Goal: Task Accomplishment & Management: Use online tool/utility

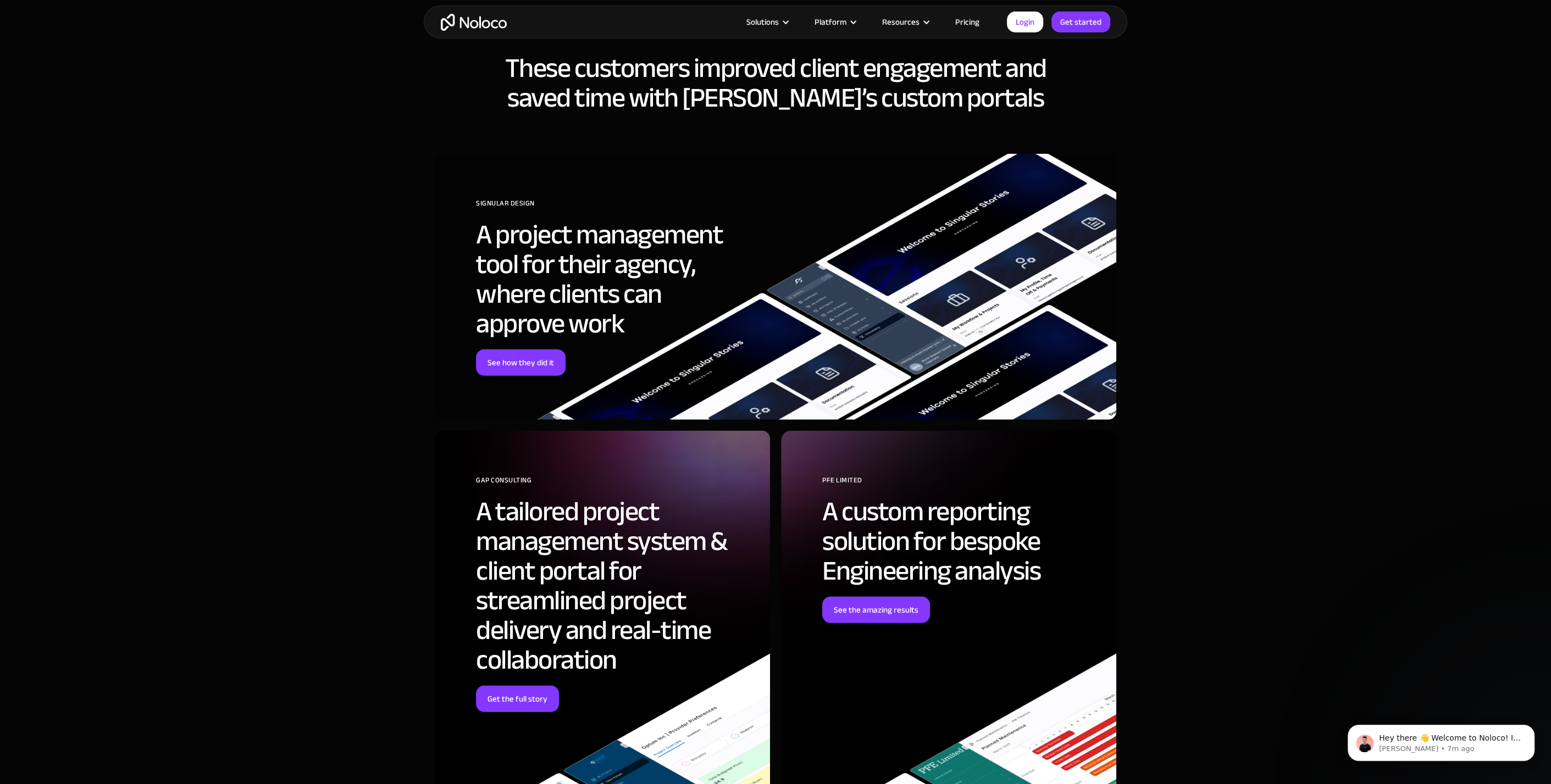
scroll to position [3044, 0]
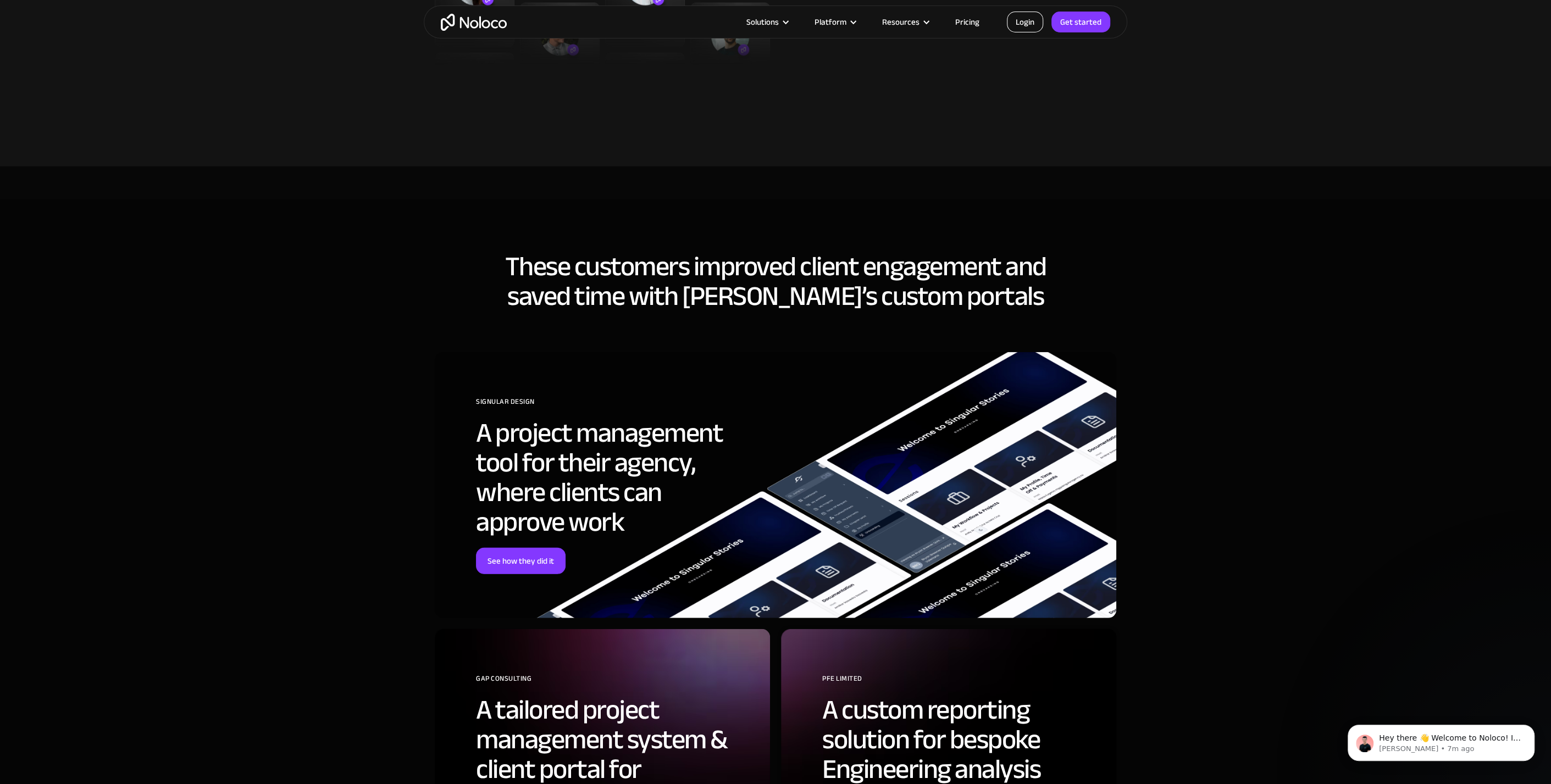
click at [1030, 20] on link "Login" at bounding box center [1025, 22] width 36 height 21
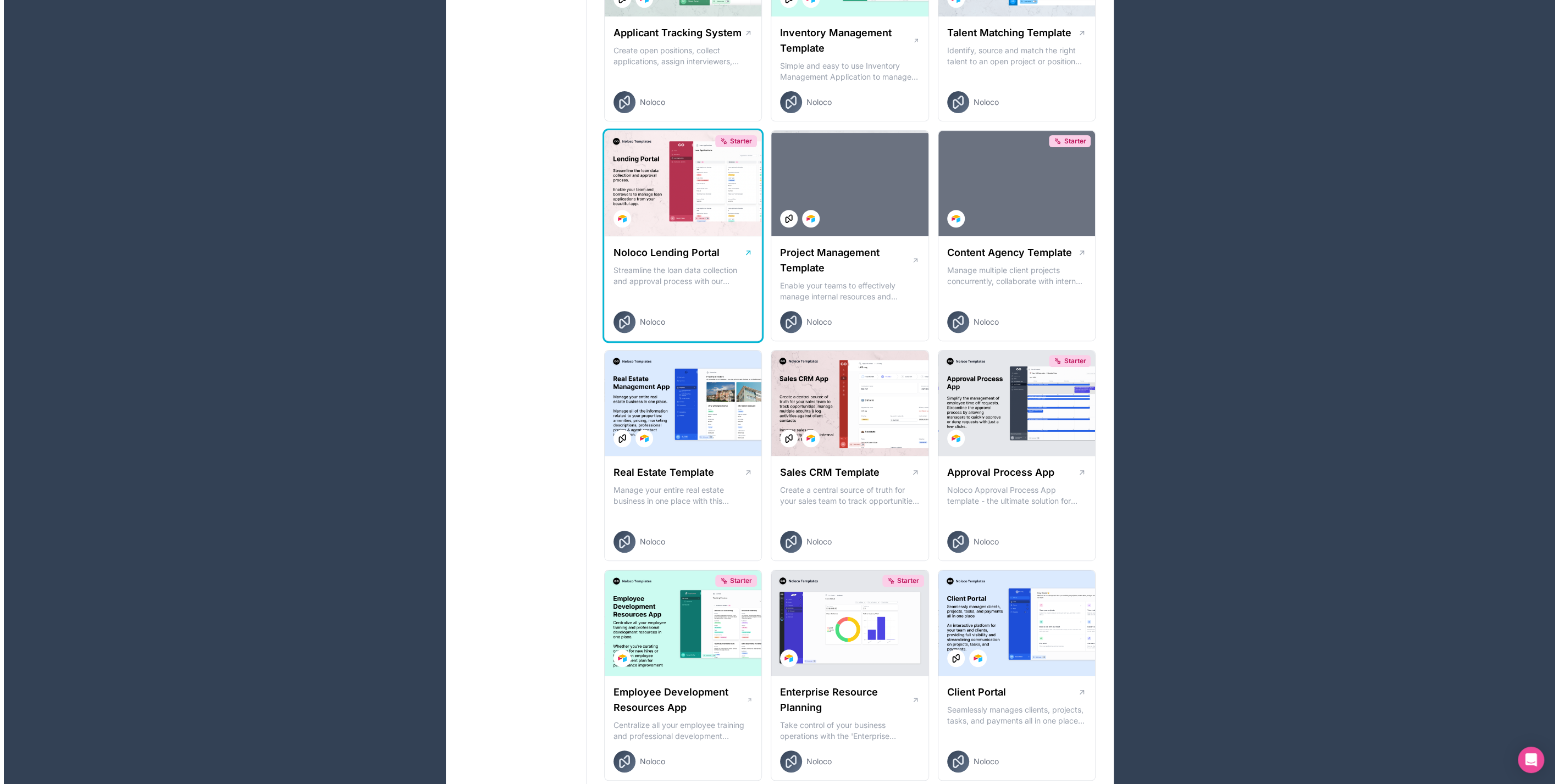
scroll to position [384, 0]
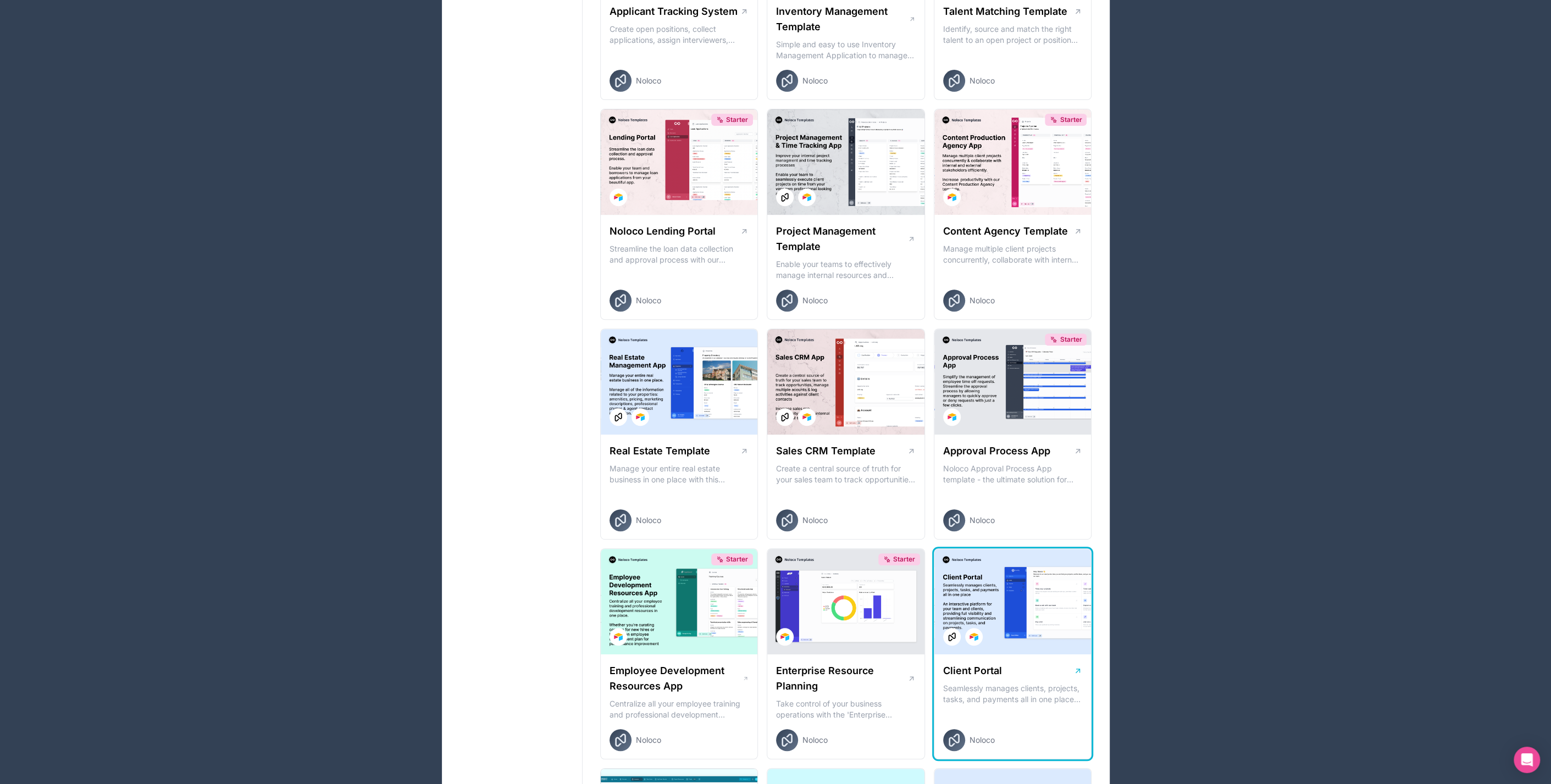
click at [990, 585] on div at bounding box center [1013, 602] width 157 height 106
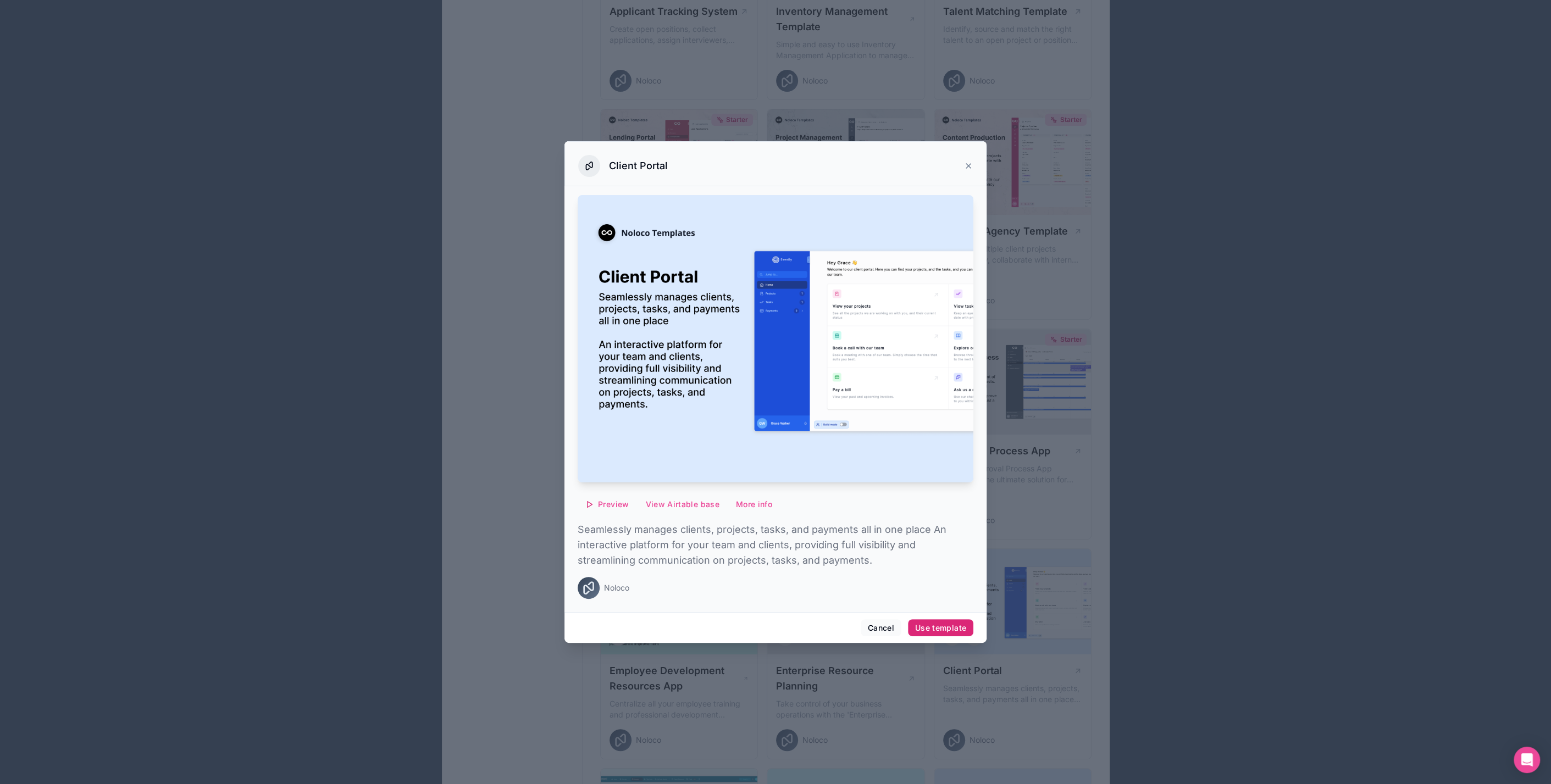
click at [924, 630] on div "Use template" at bounding box center [941, 628] width 51 height 10
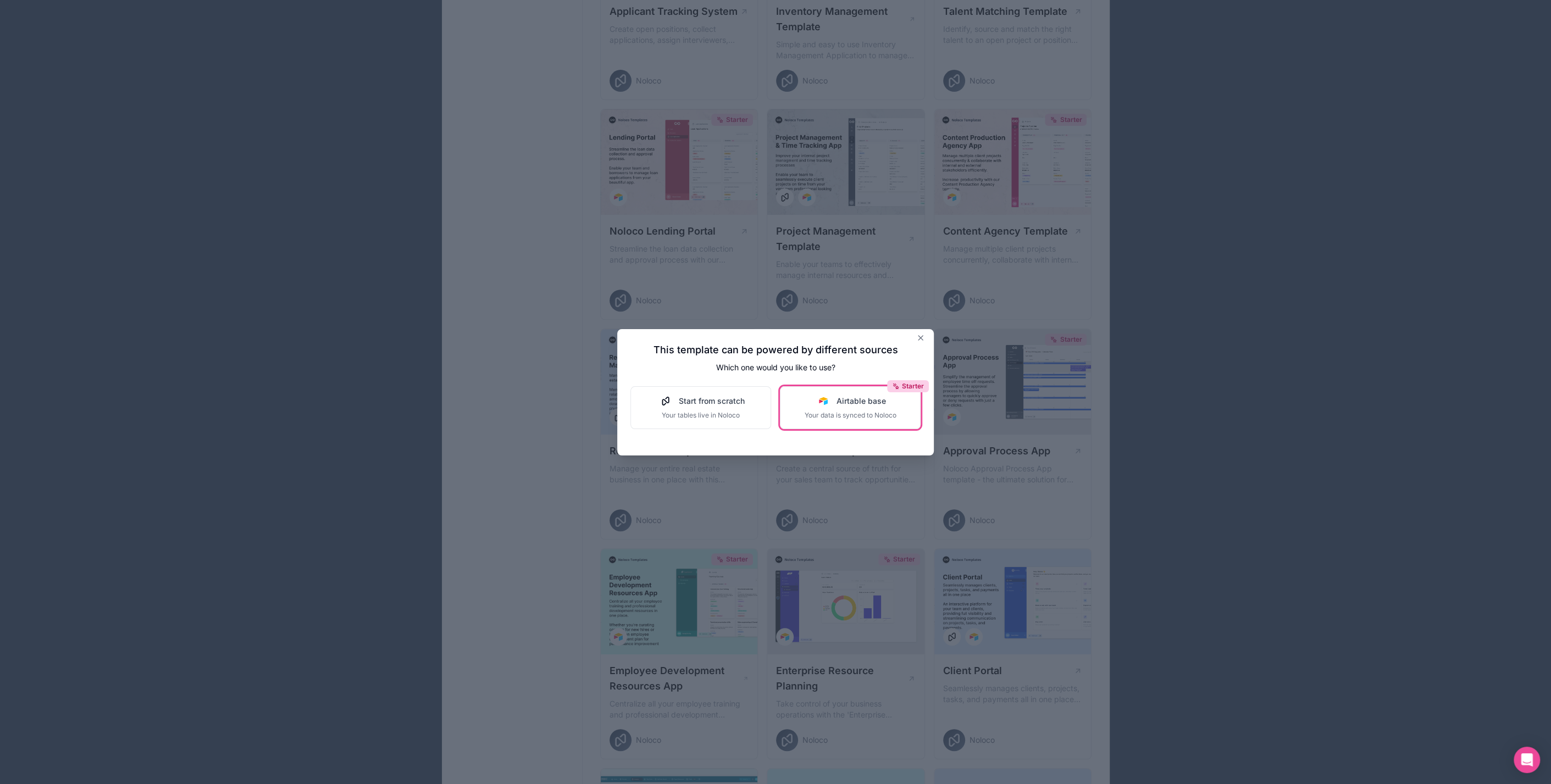
click at [848, 404] on span "Airtable base" at bounding box center [861, 401] width 50 height 11
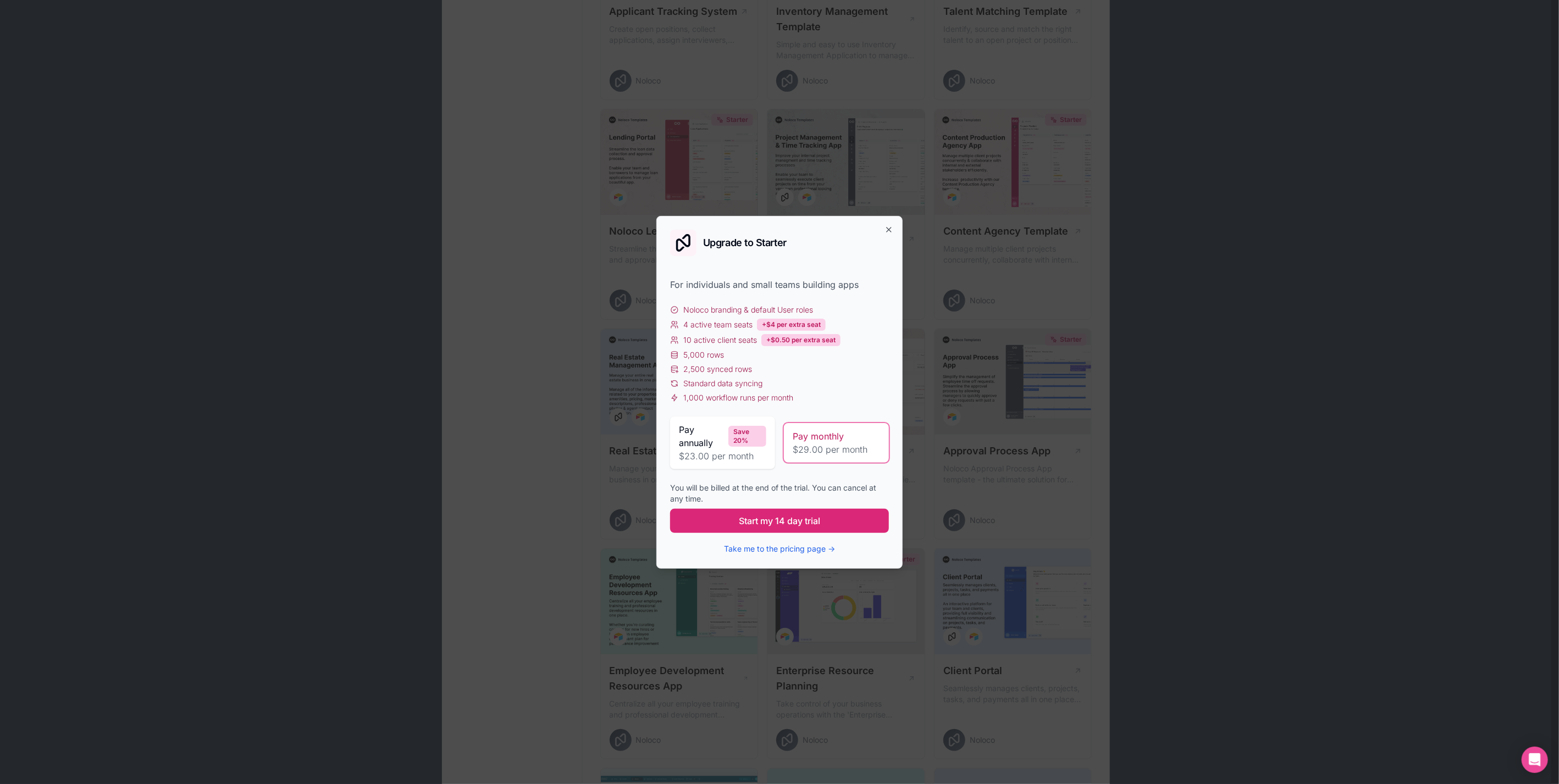
click at [811, 517] on span "Start my 14 day trial" at bounding box center [779, 521] width 81 height 13
